Goal: Transaction & Acquisition: Purchase product/service

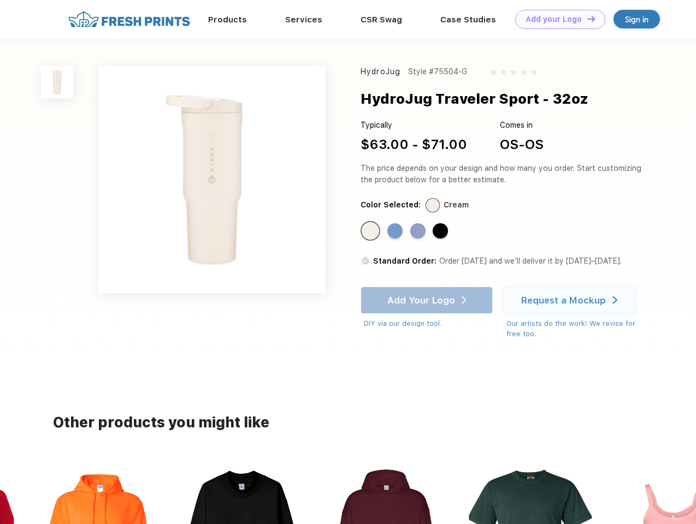
click at [556, 19] on link "Add your Logo Design Tool" at bounding box center [560, 19] width 90 height 19
click at [0, 0] on div "Design Tool" at bounding box center [0, 0] width 0 height 0
click at [586, 19] on link "Add your Logo Design Tool" at bounding box center [560, 19] width 90 height 19
click at [57, 82] on img at bounding box center [57, 82] width 32 height 32
click at [371, 231] on div "Standard Color" at bounding box center [370, 230] width 15 height 15
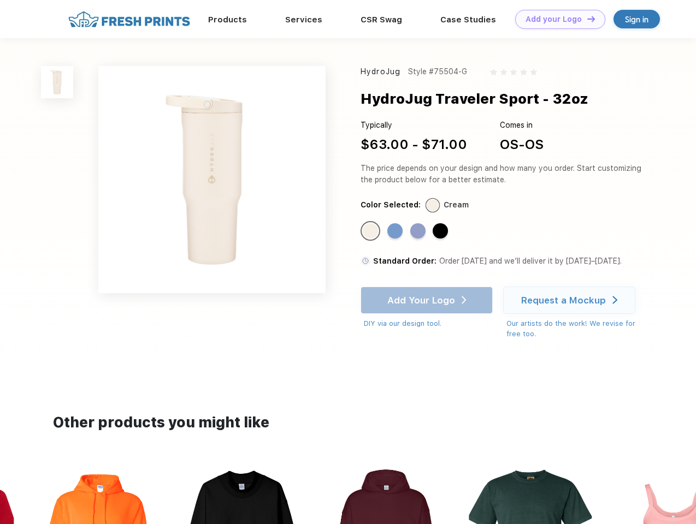
click at [396, 231] on div "Standard Color" at bounding box center [394, 230] width 15 height 15
click at [419, 231] on div "Standard Color" at bounding box center [417, 230] width 15 height 15
click at [441, 231] on div "Standard Color" at bounding box center [439, 230] width 15 height 15
click at [427, 300] on div "Add Your Logo DIY via our design tool. Ah shoot! This product isn't up in our d…" at bounding box center [426, 308] width 132 height 43
click at [571, 300] on div "Request a Mockup" at bounding box center [563, 300] width 85 height 11
